Goal: Complete application form

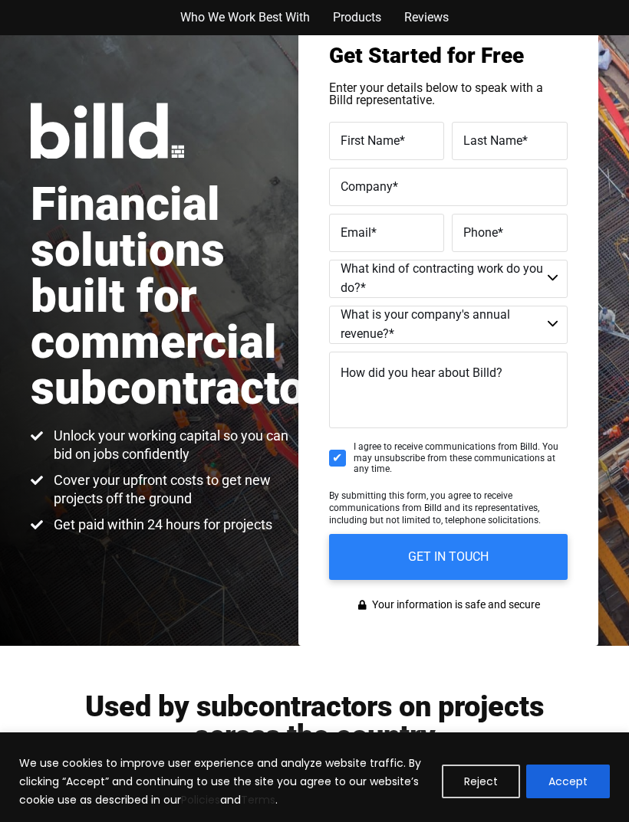
scroll to position [44, 0]
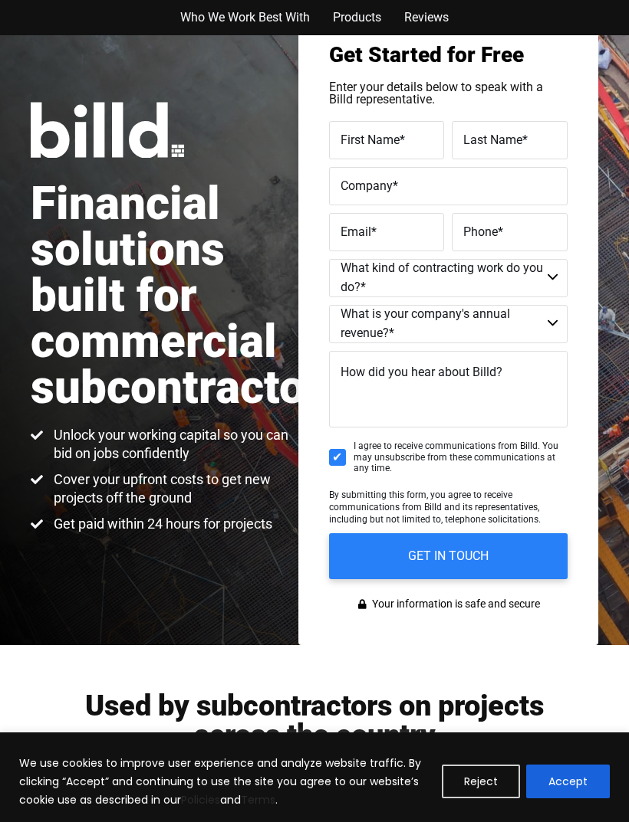
click at [412, 143] on label "First Name *" at bounding box center [386, 140] width 93 height 20
click at [412, 143] on input "First Name *" at bounding box center [387, 140] width 116 height 38
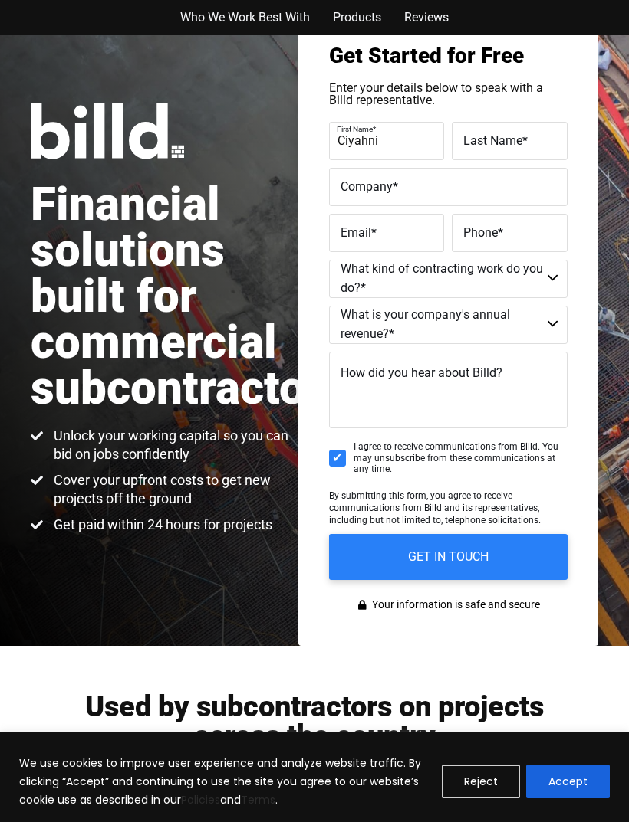
type input "Ciyahni"
click at [532, 132] on label "Last Name *" at bounding box center [509, 141] width 93 height 20
click at [532, 132] on input "Last Name *" at bounding box center [509, 141] width 116 height 38
type input "[PERSON_NAME]"
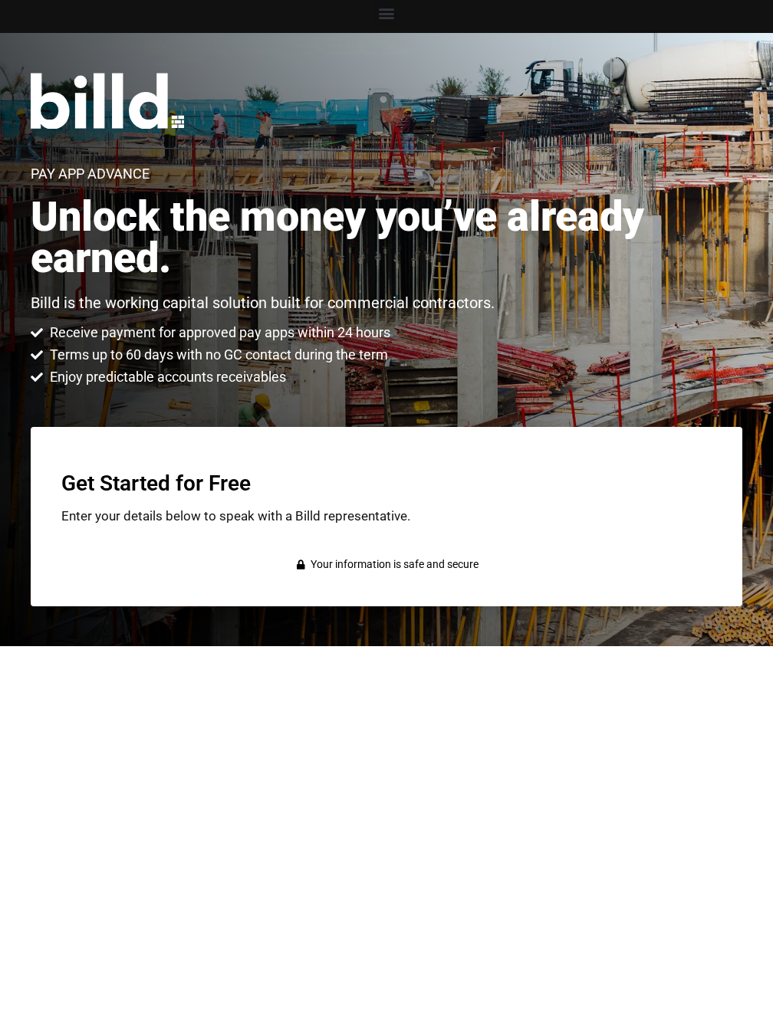
click at [0, 0] on link "Skip to content" at bounding box center [0, 0] width 0 height 0
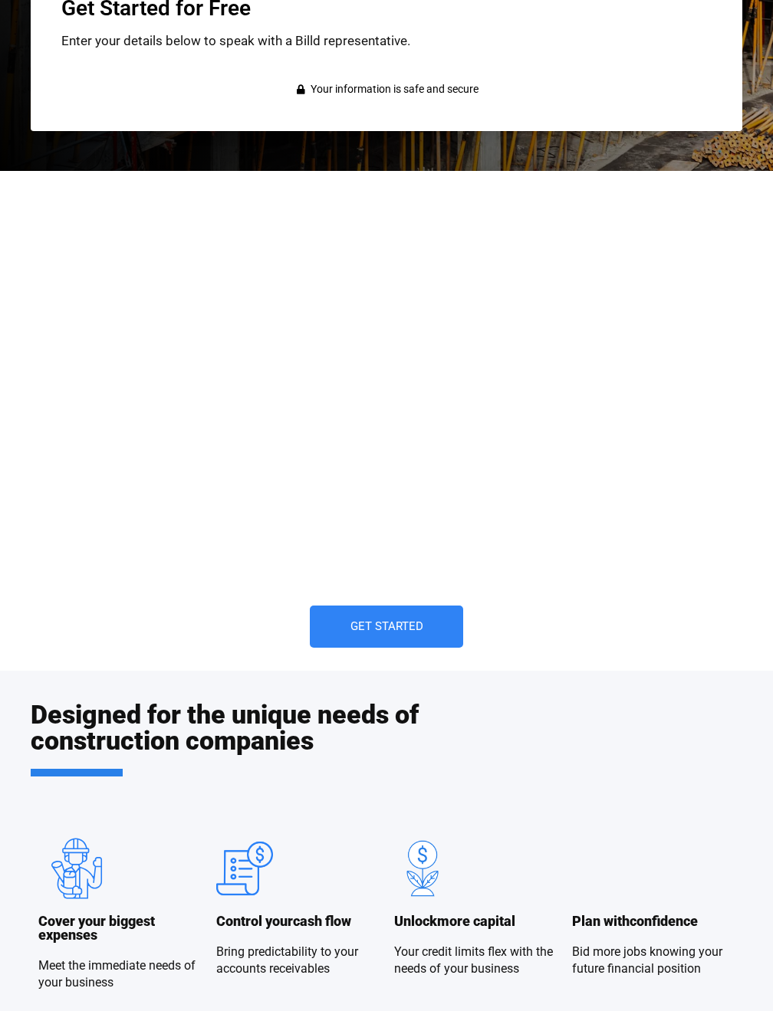
click at [350, 621] on span "Get Started" at bounding box center [386, 626] width 73 height 11
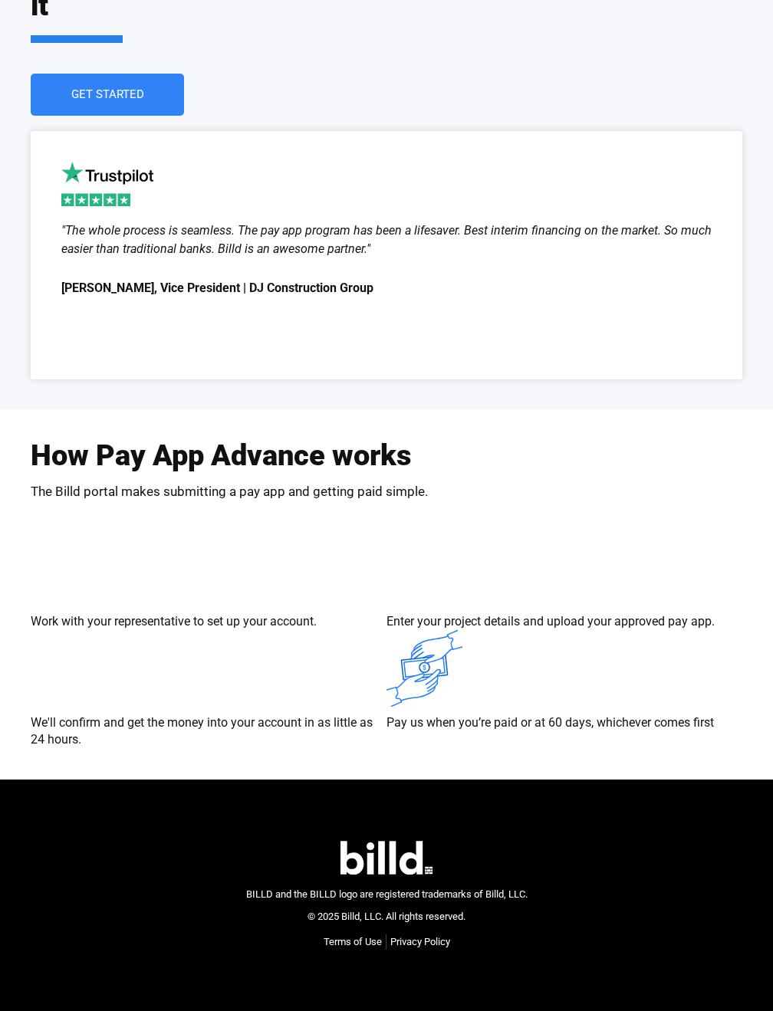
scroll to position [3507, 0]
click at [71, 100] on span "Get Started" at bounding box center [107, 94] width 73 height 11
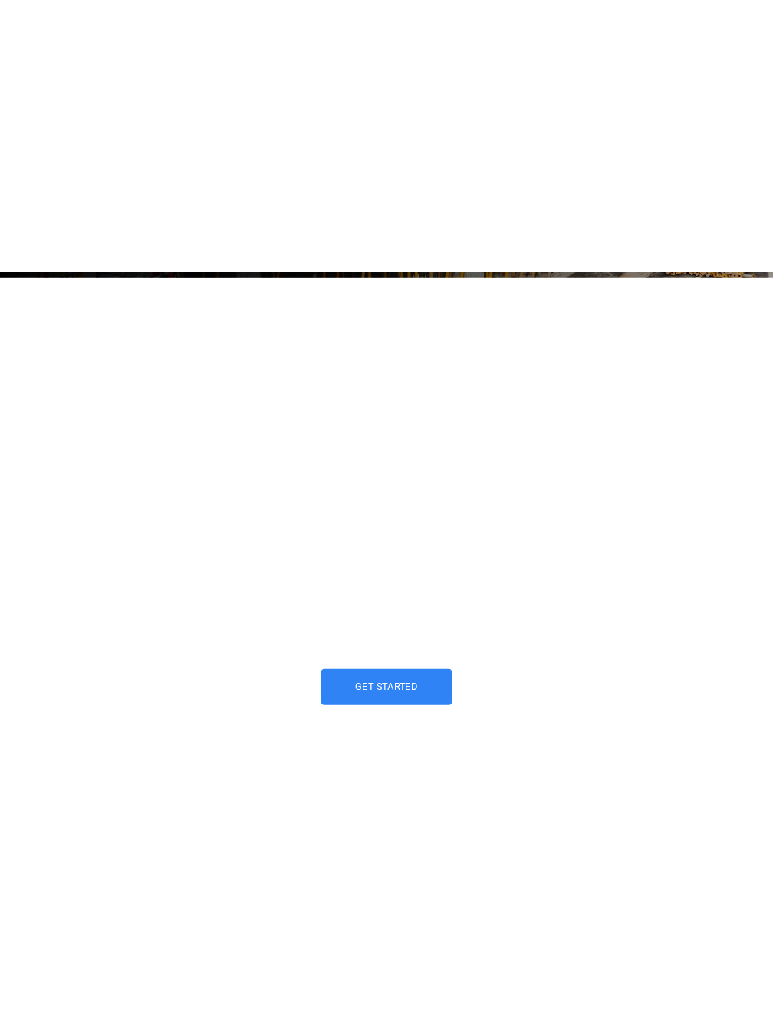
scroll to position [415, 0]
